Goal: Navigation & Orientation: Find specific page/section

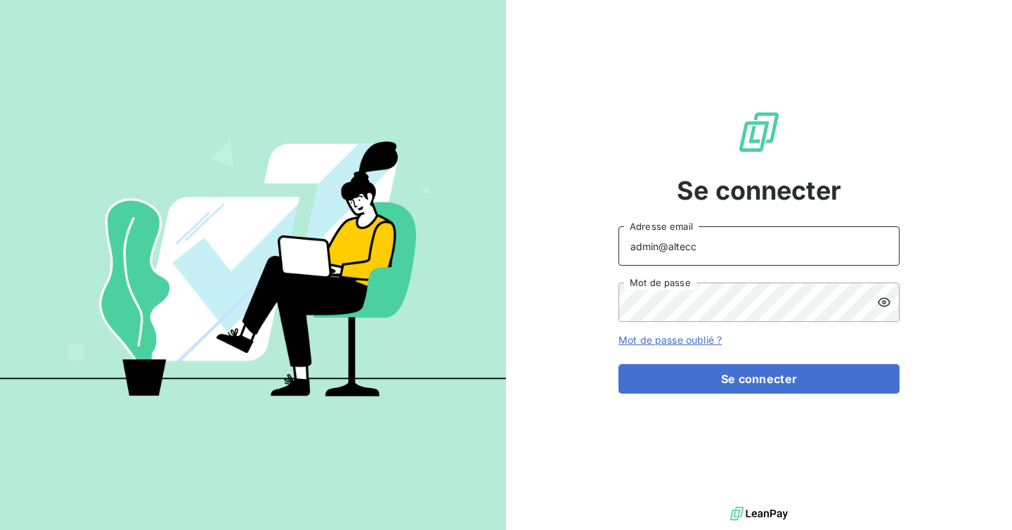
click at [797, 239] on input "admin@altecc" at bounding box center [758, 245] width 281 height 39
click at [741, 252] on input "admin@altecc" at bounding box center [758, 245] width 281 height 39
type input "admin@dimco"
click at [618, 364] on button "Se connecter" at bounding box center [758, 379] width 281 height 30
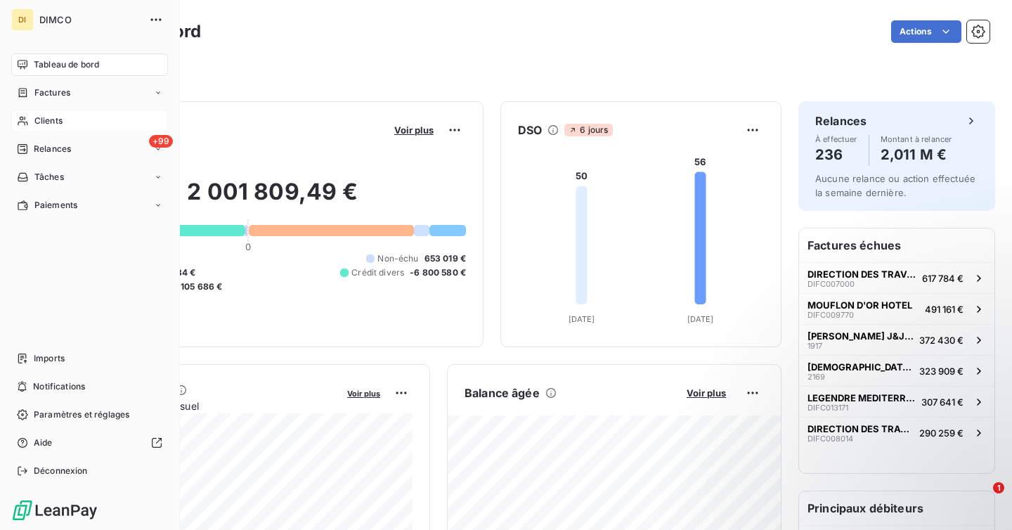
click at [39, 119] on span "Clients" at bounding box center [48, 121] width 28 height 13
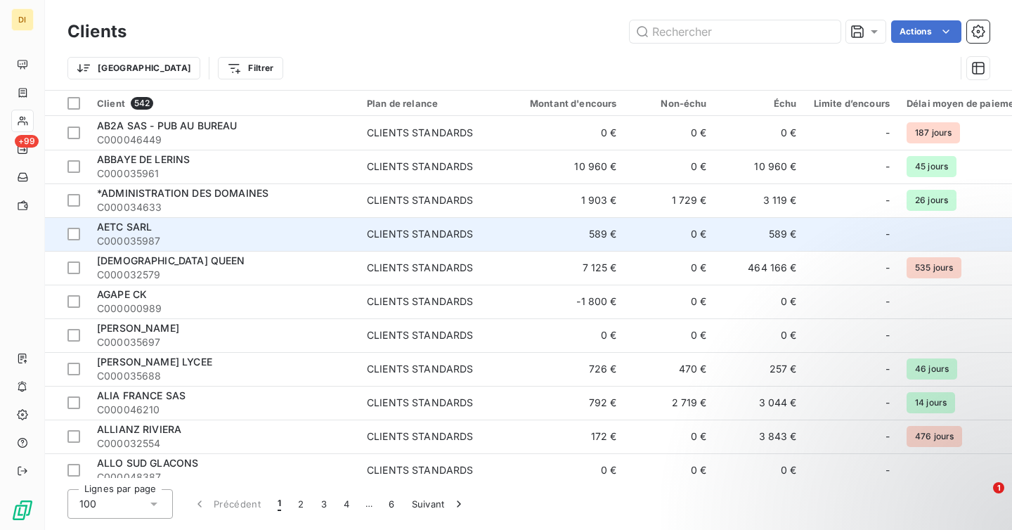
scroll to position [0, 152]
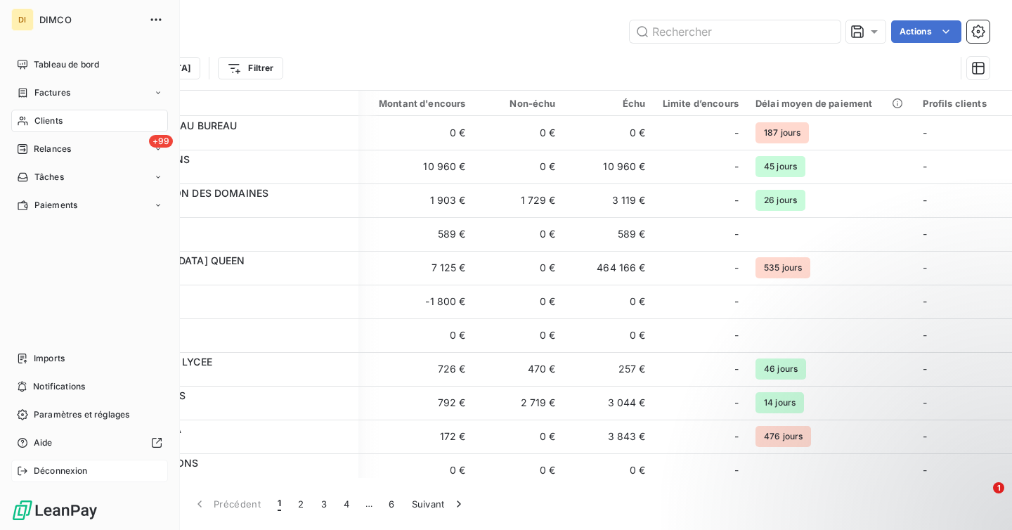
click at [42, 471] on span "Déconnexion" at bounding box center [61, 470] width 54 height 13
